Goal: Information Seeking & Learning: Learn about a topic

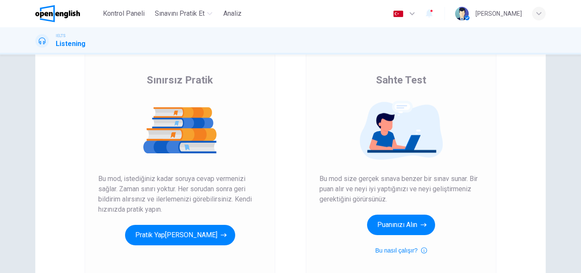
scroll to position [71, 0]
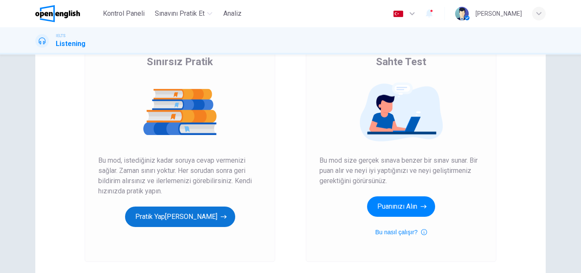
click at [192, 217] on button "Pratik Yap[PERSON_NAME]" at bounding box center [180, 216] width 110 height 20
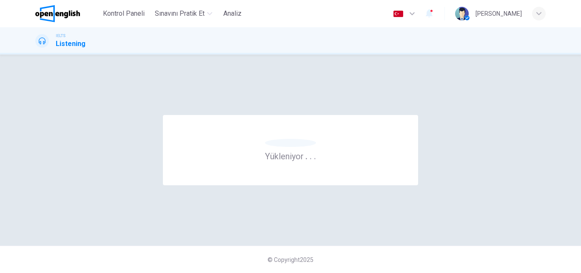
scroll to position [0, 0]
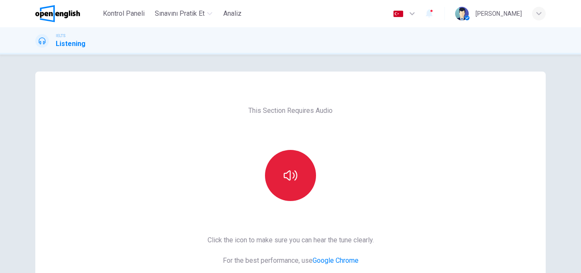
click at [291, 183] on button "button" at bounding box center [290, 175] width 51 height 51
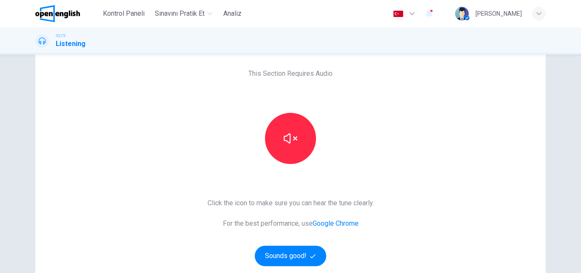
scroll to position [102, 0]
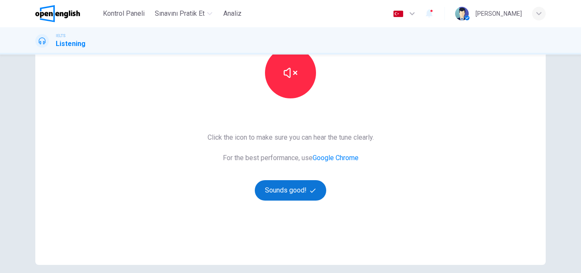
click at [274, 187] on button "Sounds good!" at bounding box center [290, 190] width 71 height 20
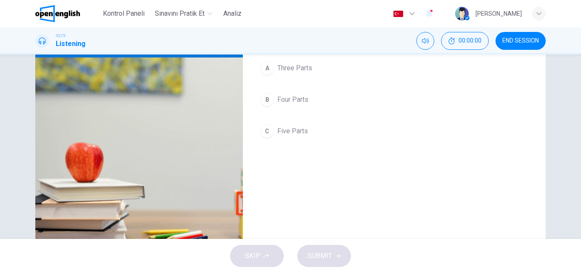
scroll to position [0, 0]
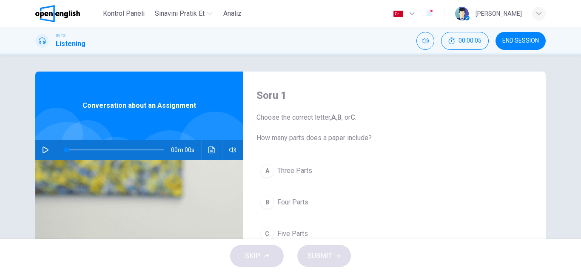
click at [46, 151] on icon "button" at bounding box center [45, 149] width 7 height 7
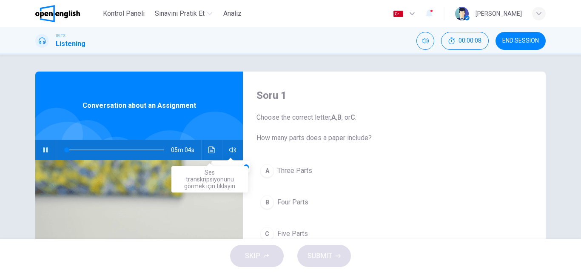
click at [208, 147] on icon "Ses transkripsiyonunu görmek için tıklayın" at bounding box center [211, 149] width 7 height 7
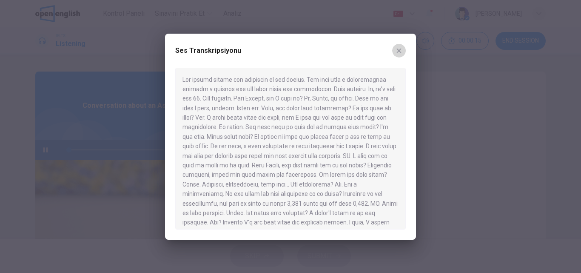
click at [400, 53] on icon "button" at bounding box center [399, 50] width 7 height 7
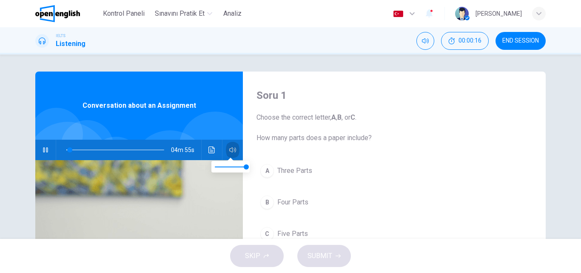
click at [229, 148] on icon "button" at bounding box center [232, 149] width 7 height 5
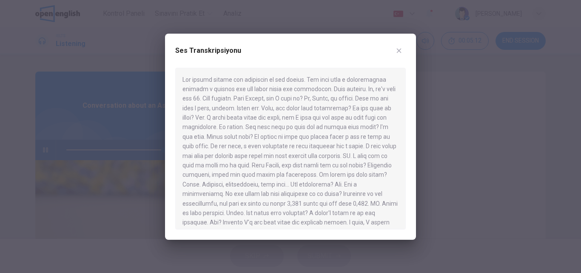
type input "*"
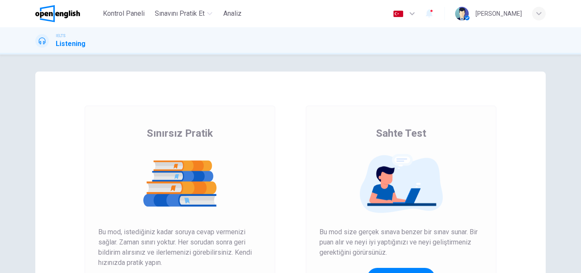
scroll to position [85, 0]
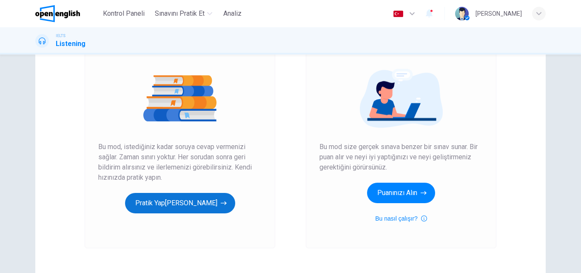
click at [192, 205] on button "Pratik Yap[PERSON_NAME]" at bounding box center [180, 203] width 110 height 20
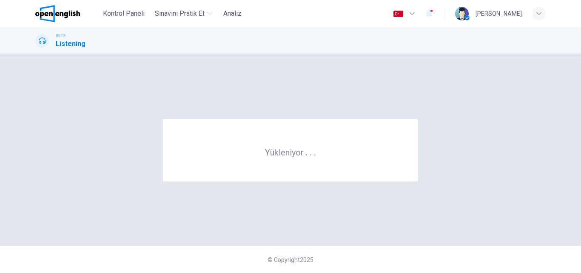
scroll to position [0, 0]
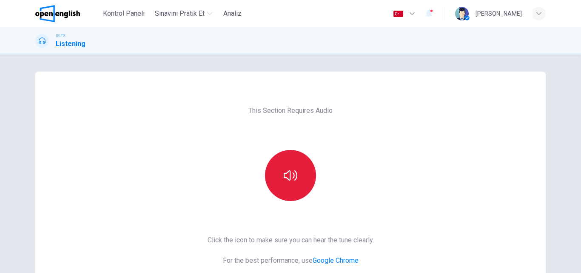
click at [286, 189] on button "button" at bounding box center [290, 175] width 51 height 51
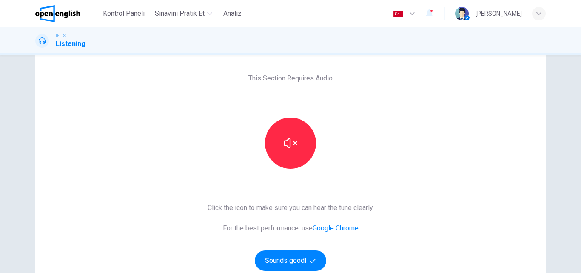
scroll to position [43, 0]
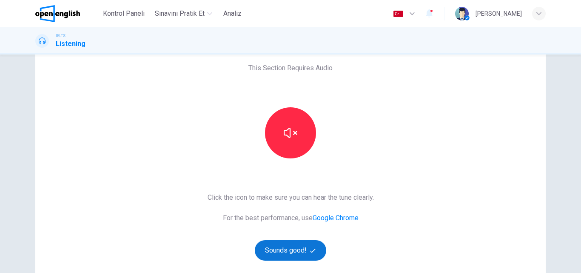
click at [273, 245] on button "Sounds good!" at bounding box center [290, 250] width 71 height 20
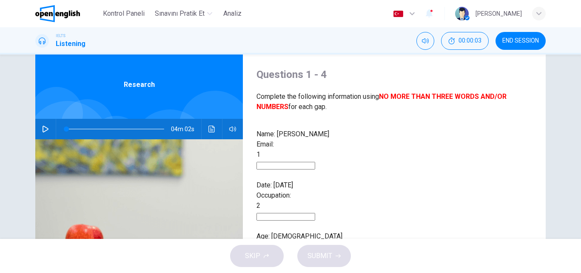
scroll to position [0, 0]
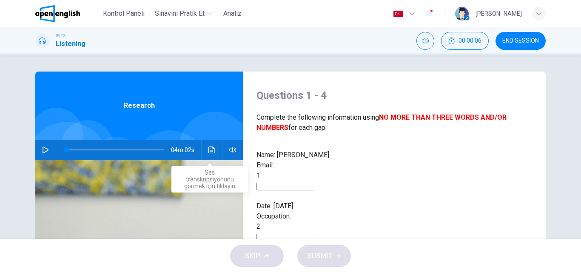
click at [214, 150] on button "Ses transkripsiyonunu görmek için tıklayın" at bounding box center [212, 149] width 14 height 20
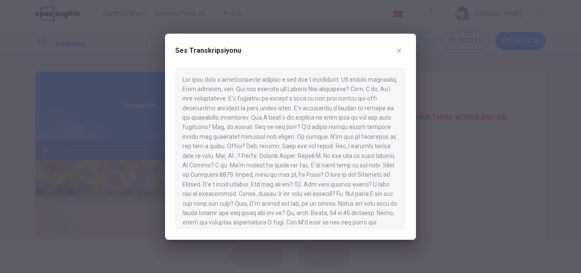
click at [396, 51] on icon "button" at bounding box center [399, 50] width 7 height 7
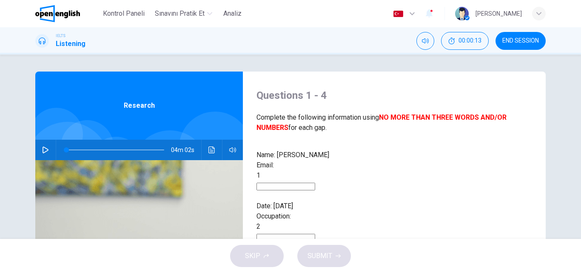
click at [44, 149] on icon "button" at bounding box center [45, 149] width 7 height 7
click at [209, 147] on icon "Ses transkripsiyonunu görmek için tıklayın" at bounding box center [211, 149] width 7 height 7
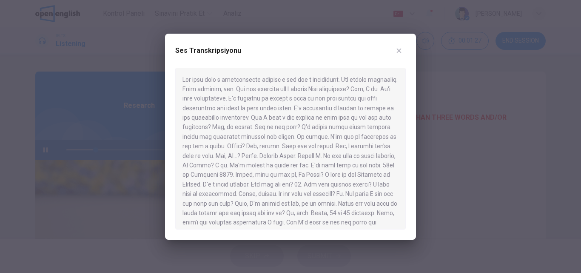
type input "**"
